Goal: Task Accomplishment & Management: Use online tool/utility

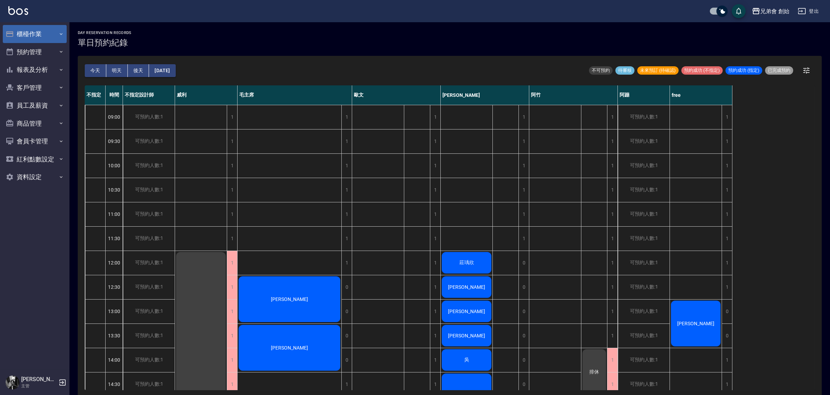
scroll to position [122, 0]
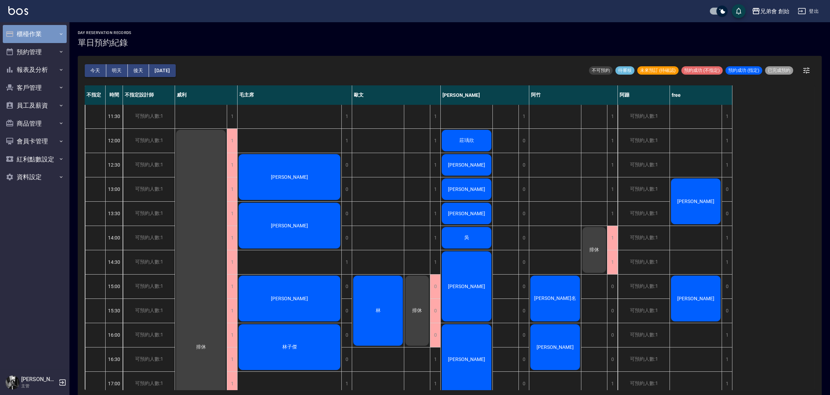
click at [44, 41] on button "櫃檯作業" at bounding box center [35, 34] width 64 height 18
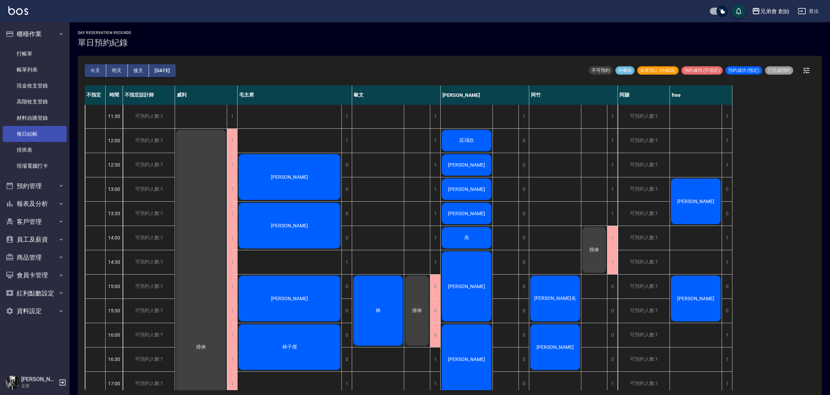
click at [40, 134] on link "每日結帳" at bounding box center [35, 134] width 64 height 16
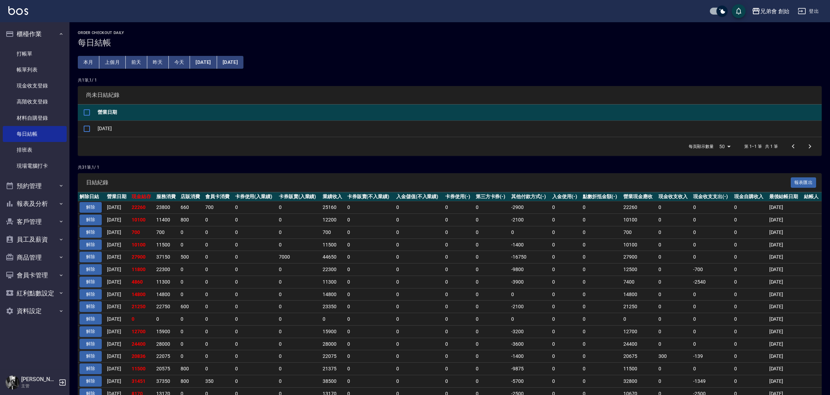
click at [96, 208] on button "解除" at bounding box center [91, 207] width 22 height 11
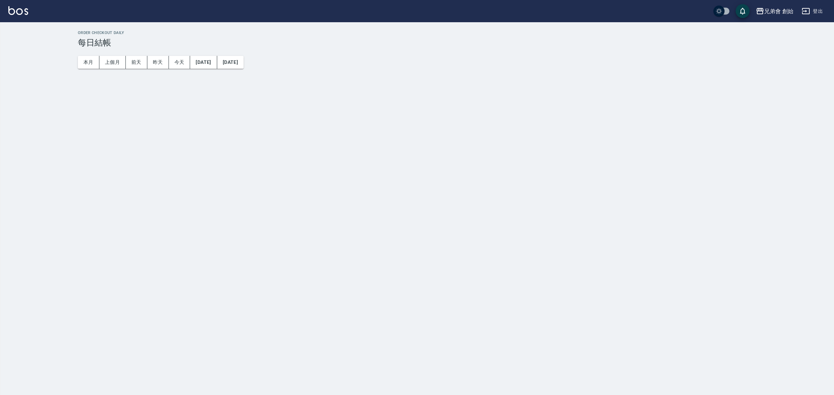
checkbox input "true"
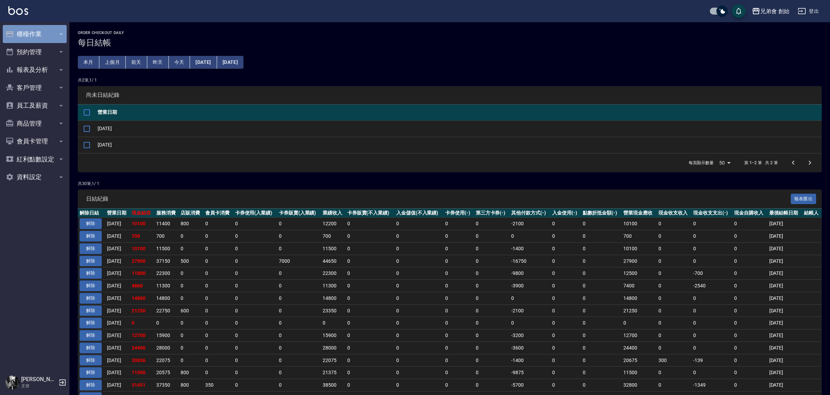
click at [40, 38] on button "櫃檯作業" at bounding box center [35, 34] width 64 height 18
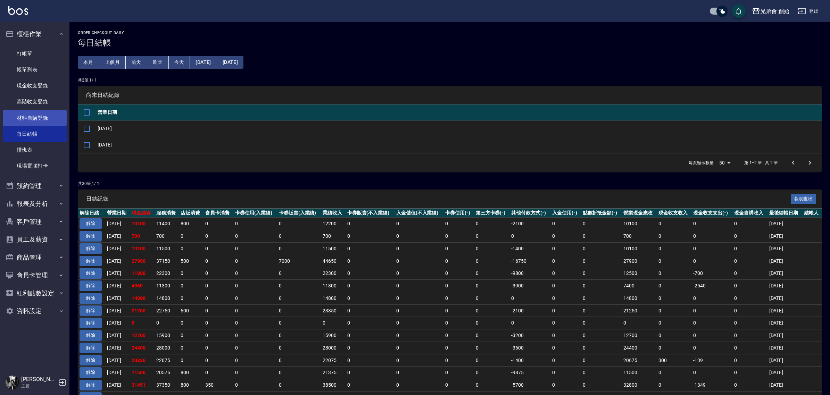
click at [47, 117] on link "材料自購登錄" at bounding box center [35, 118] width 64 height 16
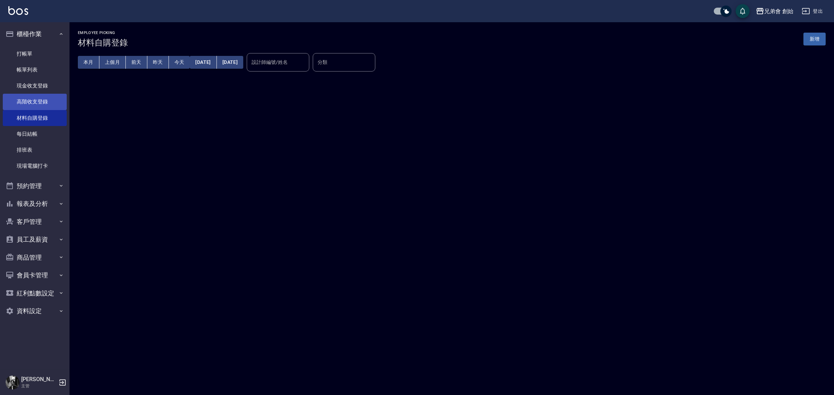
click at [42, 95] on link "高階收支登錄" at bounding box center [35, 102] width 64 height 16
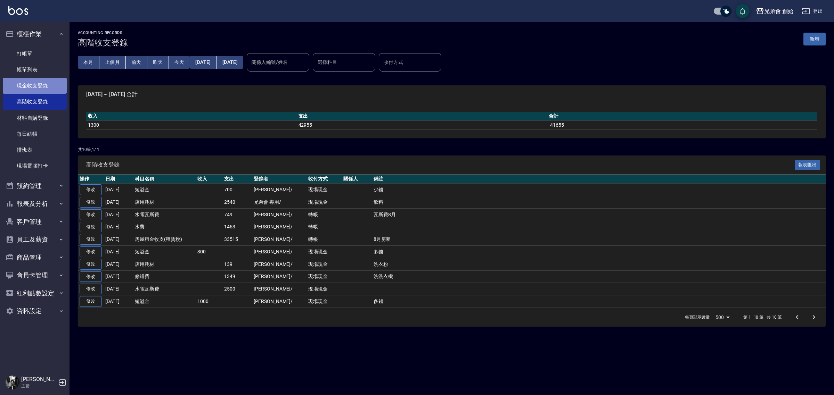
click at [52, 82] on link "現金收支登錄" at bounding box center [35, 86] width 64 height 16
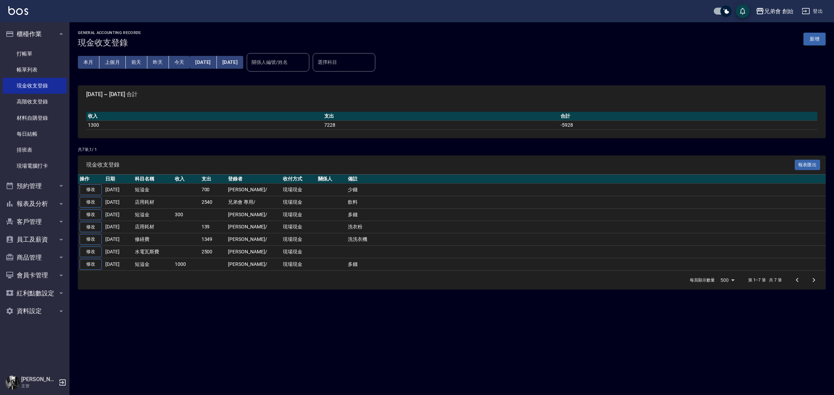
click at [815, 39] on button "新增" at bounding box center [814, 39] width 22 height 13
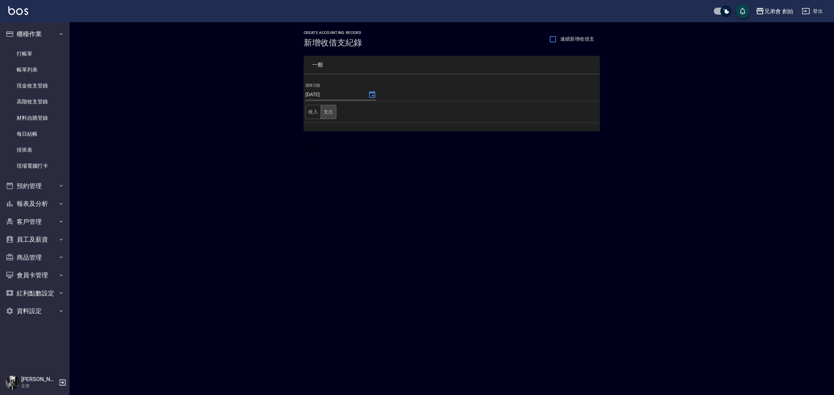
click at [331, 109] on button "支出" at bounding box center [329, 112] width 16 height 14
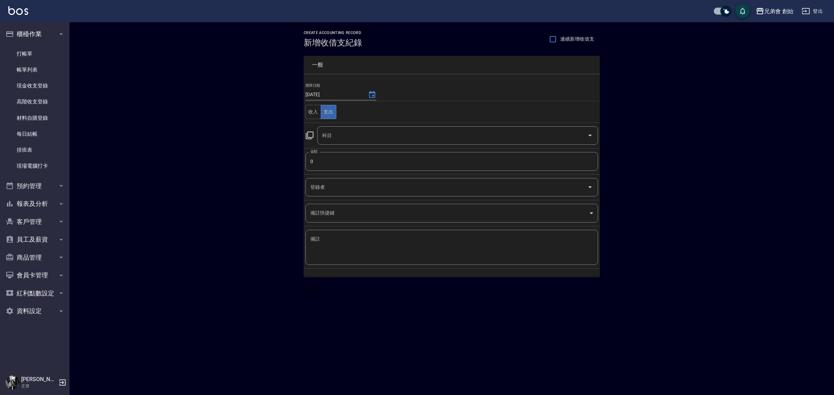
click at [367, 136] on input "科目" at bounding box center [452, 136] width 264 height 12
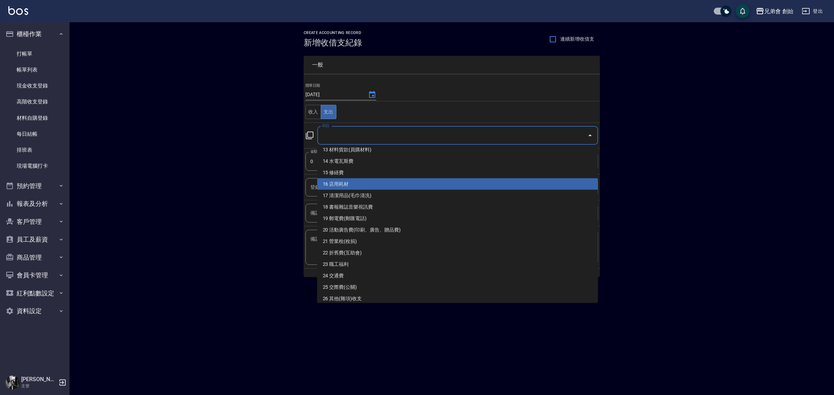
scroll to position [66, 0]
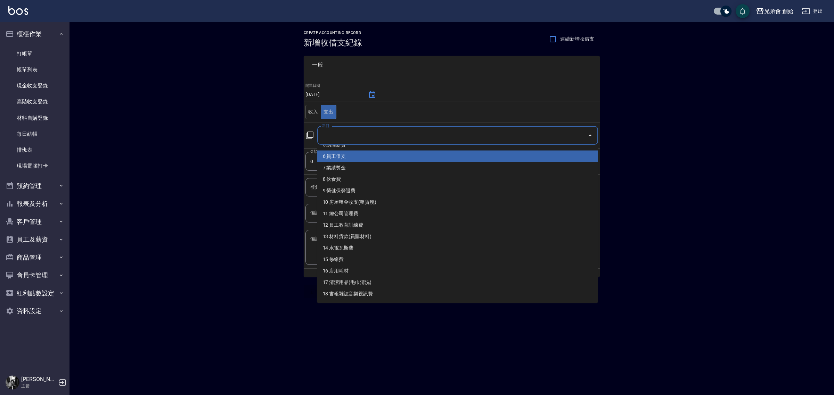
click at [379, 155] on li "6 員工借支" at bounding box center [457, 156] width 281 height 11
type input "6 員工借支"
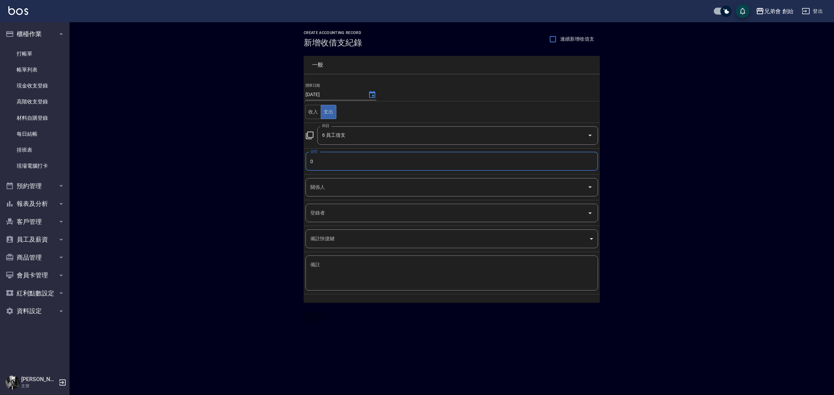
click at [338, 161] on input "0" at bounding box center [451, 161] width 293 height 19
drag, startPoint x: 341, startPoint y: 161, endPoint x: 287, endPoint y: 162, distance: 53.5
click at [287, 162] on div "CREATE ACCOUNTING RECORD 新增收借支紀錄 連續新增收借支 一般 開單日期 [DATE] 收入 支出 科目 6 員工借支 科目 金額 0…" at bounding box center [451, 177] width 764 height 310
type input "1000"
click at [343, 184] on input "關係人" at bounding box center [447, 187] width 276 height 12
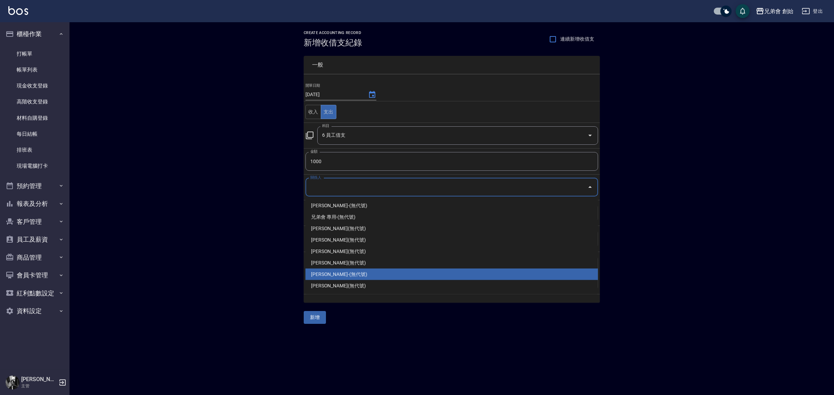
click at [353, 277] on li "[PERSON_NAME]-(無代號)" at bounding box center [451, 274] width 293 height 11
click at [368, 191] on input "[PERSON_NAME]-(無代號)" at bounding box center [442, 187] width 267 height 12
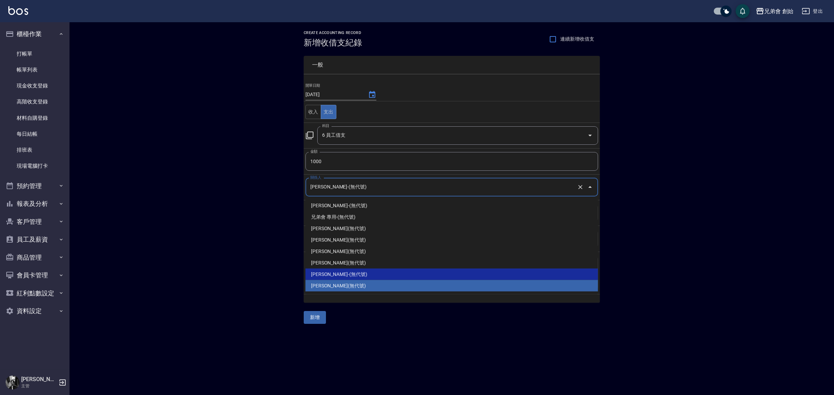
click at [337, 285] on li "[PERSON_NAME](無代號)" at bounding box center [451, 285] width 293 height 11
type input "[PERSON_NAME](無代號)"
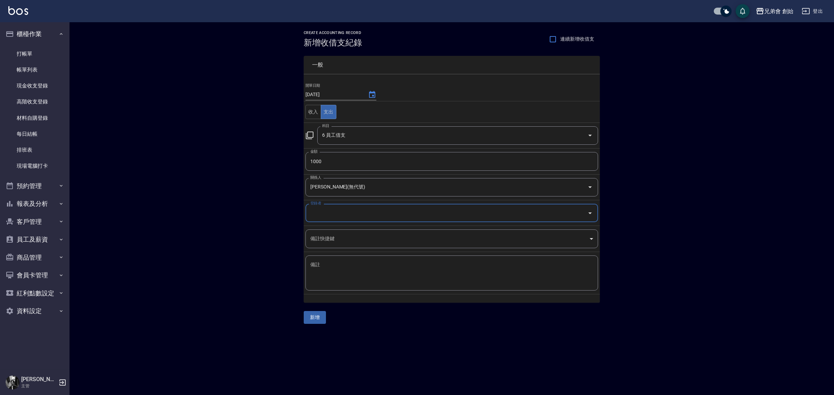
click at [344, 213] on input "登錄者" at bounding box center [447, 213] width 276 height 12
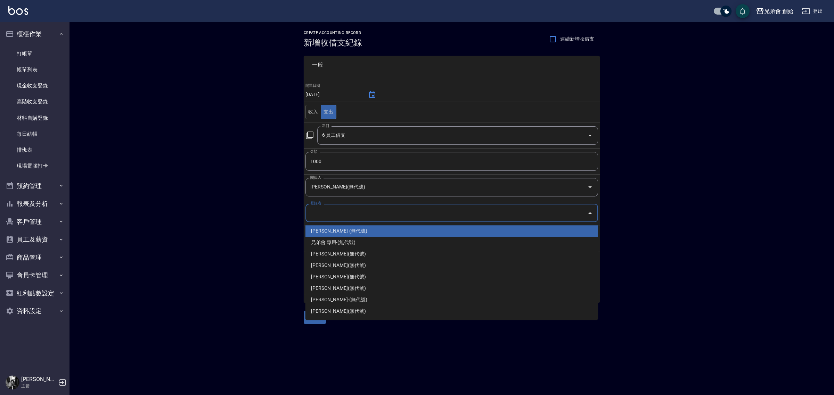
click at [355, 229] on li "[PERSON_NAME]-(無代號)" at bounding box center [451, 230] width 293 height 11
type input "[PERSON_NAME]-(無代號)"
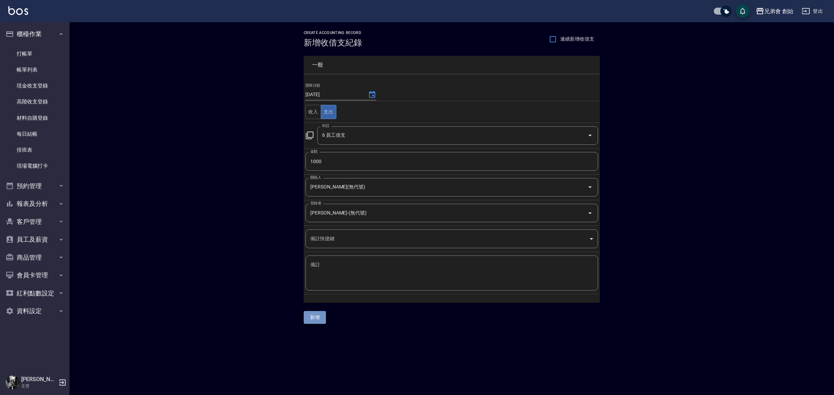
click at [319, 316] on button "新增" at bounding box center [315, 317] width 22 height 13
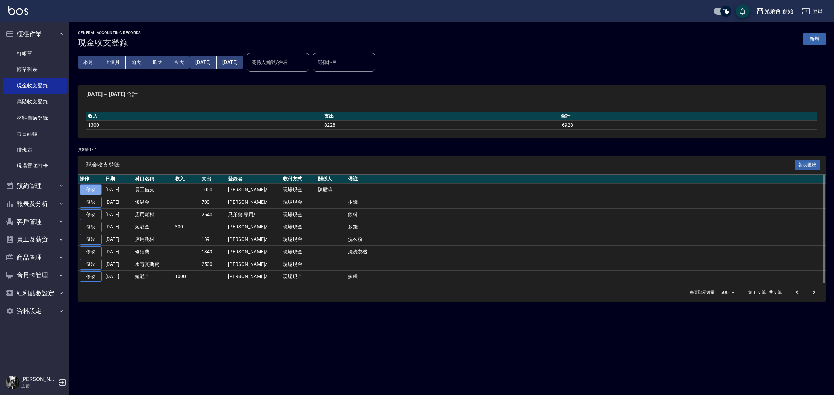
click at [87, 190] on link "修改" at bounding box center [91, 189] width 22 height 11
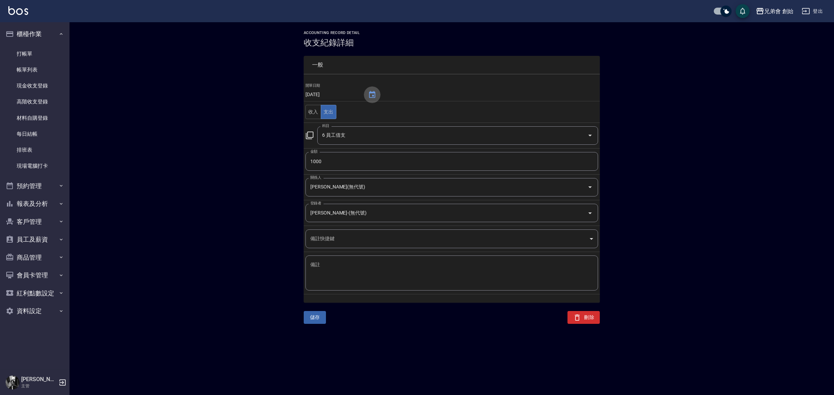
click at [379, 93] on button "Choose date, selected date is 2025-08-21" at bounding box center [372, 95] width 17 height 17
click at [343, 178] on button "20" at bounding box center [347, 179] width 13 height 13
type input "[DATE]"
click at [315, 318] on button "儲存" at bounding box center [315, 317] width 22 height 13
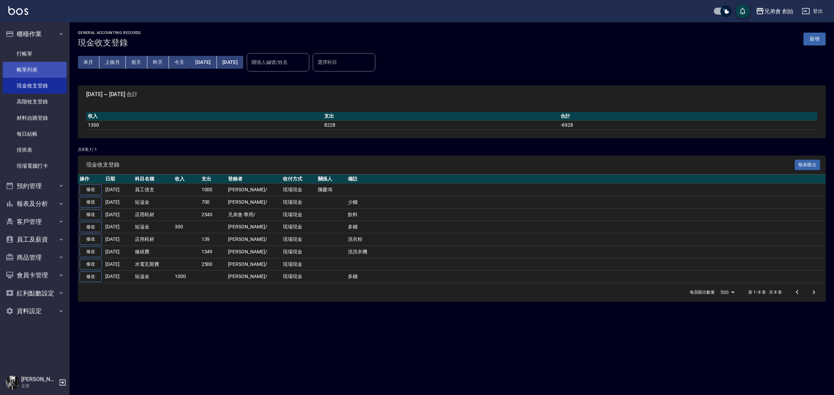
click at [50, 68] on link "帳單列表" at bounding box center [35, 70] width 64 height 16
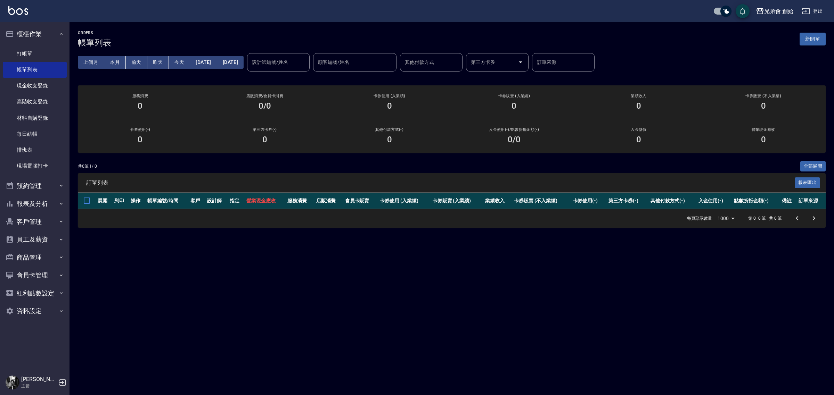
click at [294, 61] on input "設計師編號/姓名" at bounding box center [278, 62] width 56 height 12
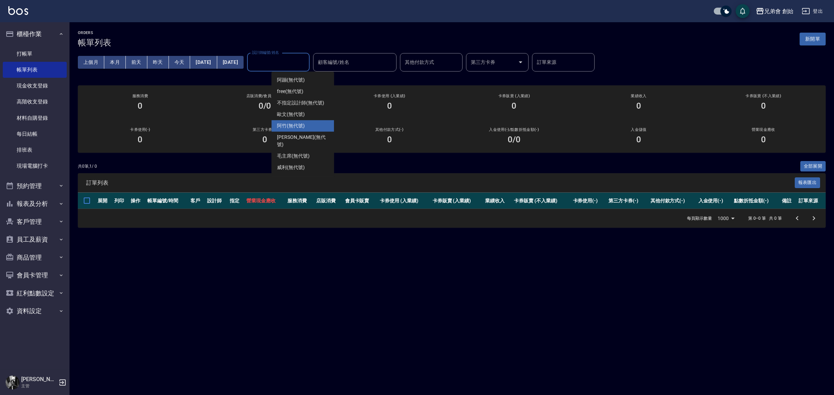
drag, startPoint x: 303, startPoint y: 124, endPoint x: 188, endPoint y: 74, distance: 125.1
click at [303, 124] on span "阿竹 (無代號)" at bounding box center [291, 125] width 28 height 7
type input "阿竹 (無代號)"
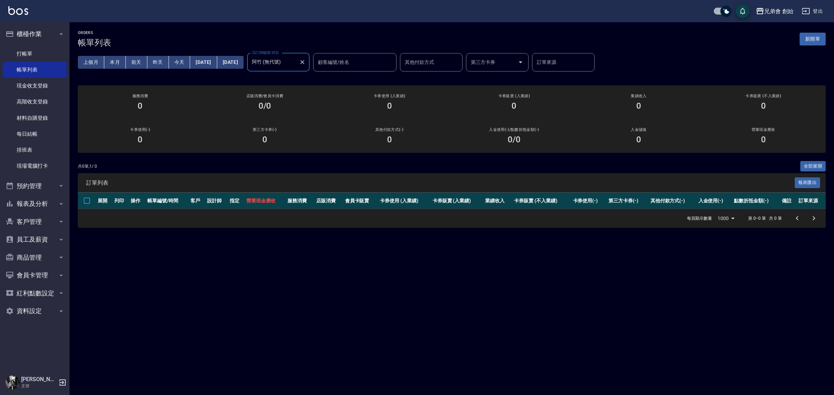
click at [109, 60] on button "本月" at bounding box center [115, 62] width 22 height 13
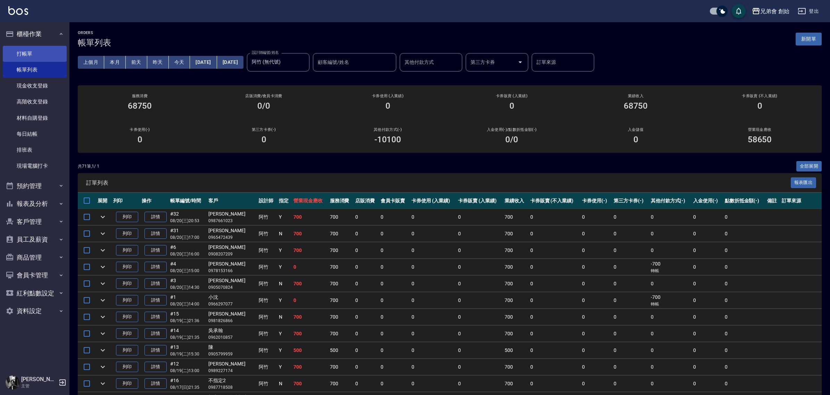
click at [52, 51] on link "打帳單" at bounding box center [35, 54] width 64 height 16
